Goal: Obtain resource: Obtain resource

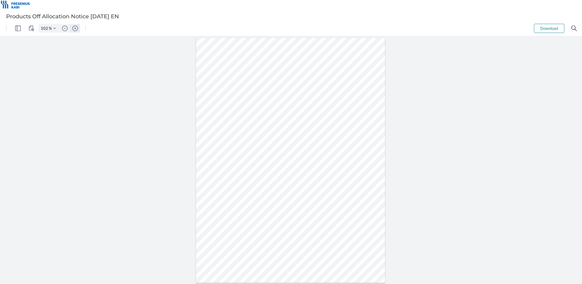
click at [75, 30] on img "Zoom in" at bounding box center [74, 28] width 5 height 5
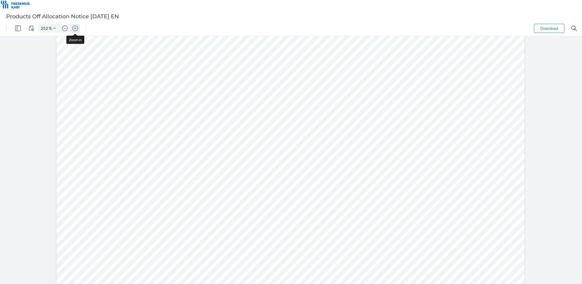
click at [76, 30] on img "Zoom in" at bounding box center [74, 28] width 5 height 5
click at [65, 29] on img "Zoom out" at bounding box center [64, 28] width 5 height 5
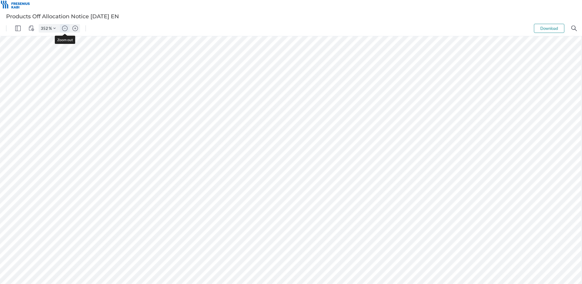
click at [65, 28] on img "Zoom out" at bounding box center [64, 28] width 5 height 5
type input "202"
click at [76, 29] on img "Zoom in" at bounding box center [74, 28] width 5 height 5
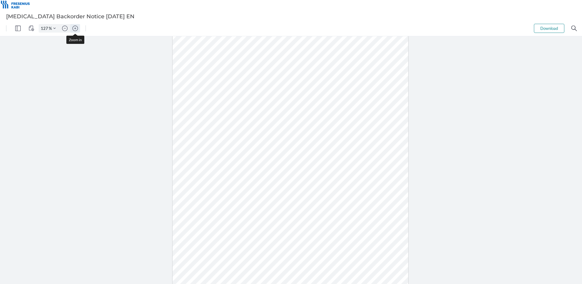
click at [76, 29] on img "Zoom in" at bounding box center [74, 28] width 5 height 5
type input "202"
click at [389, 121] on div at bounding box center [291, 180] width 376 height 486
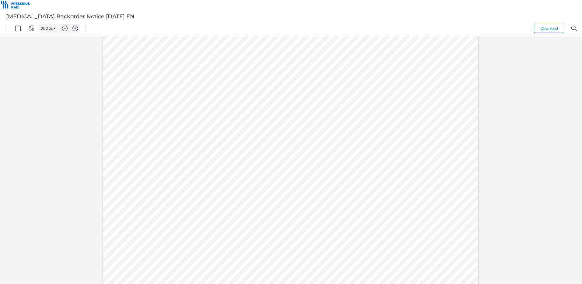
scroll to position [193, 0]
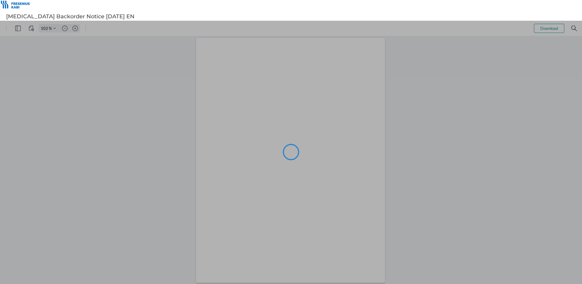
type input "102"
